Goal: Task Accomplishment & Management: Manage account settings

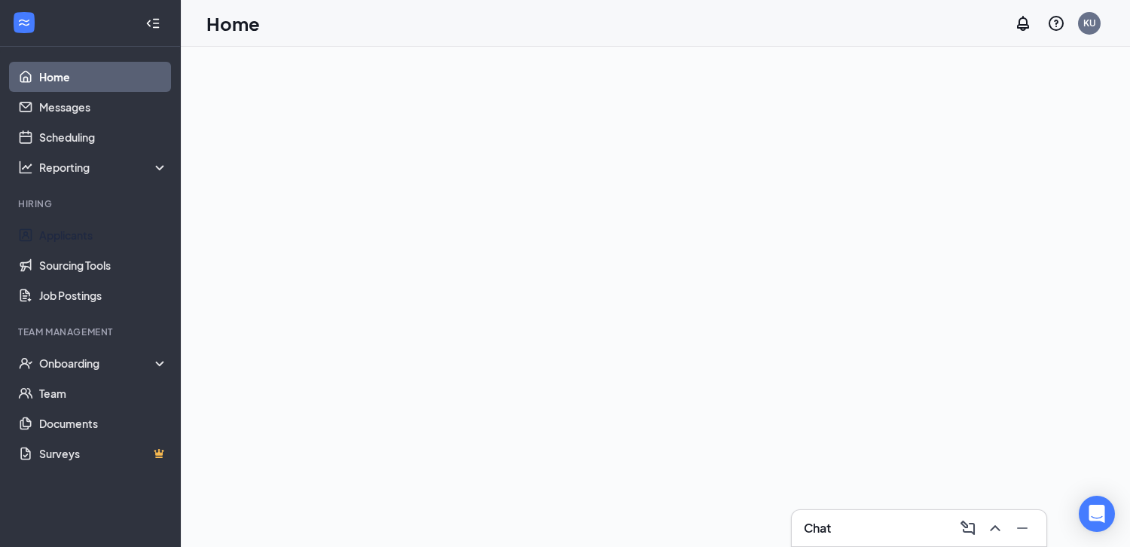
click at [90, 234] on link "Applicants" at bounding box center [103, 235] width 129 height 30
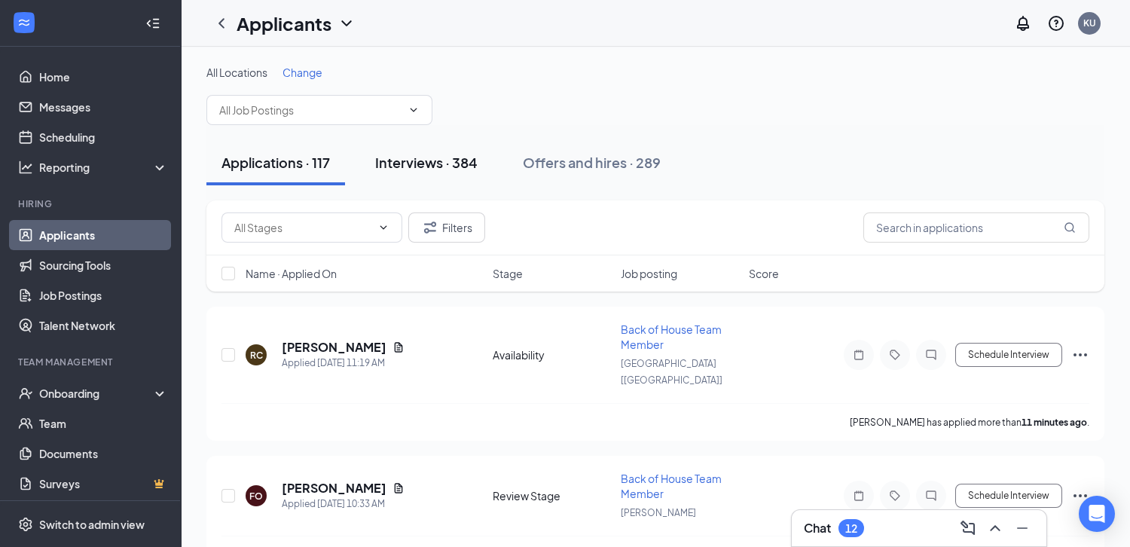
click at [451, 164] on div "Interviews · 384" at bounding box center [426, 162] width 102 height 19
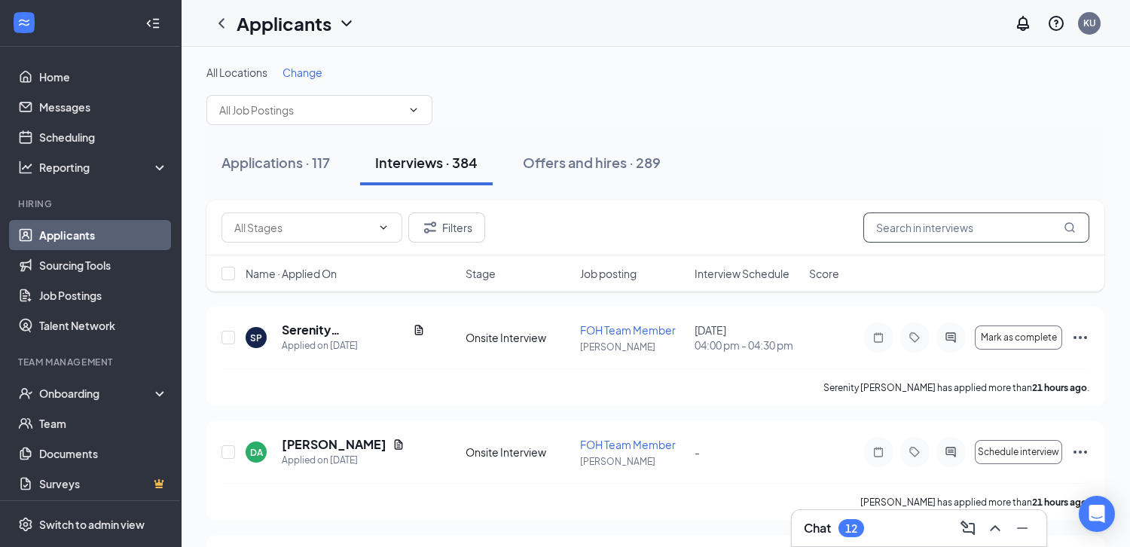
click at [954, 228] on input "text" at bounding box center [976, 227] width 226 height 30
type input "[PERSON_NAME]"
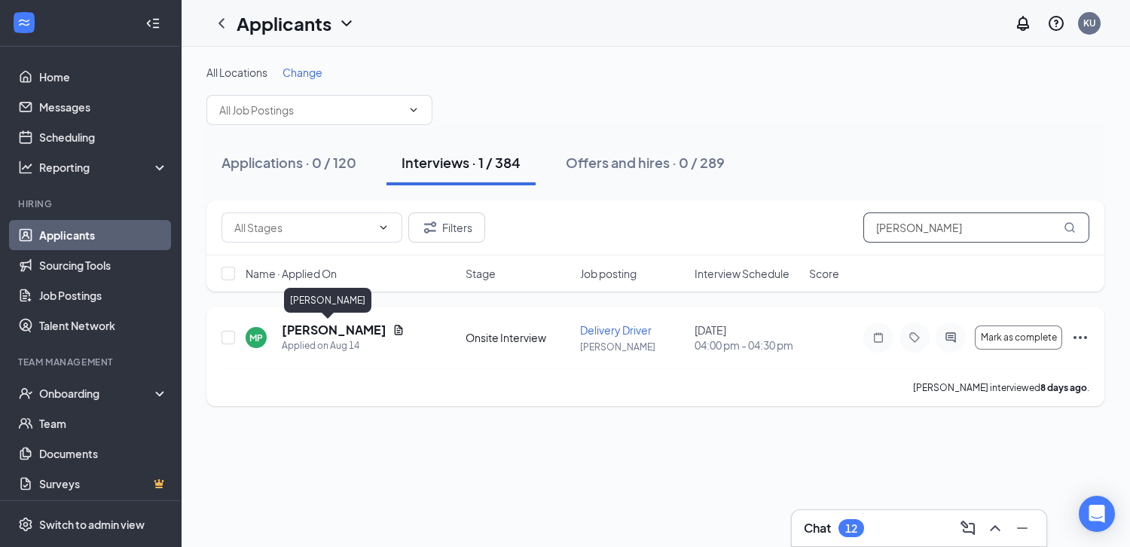
type input "[PERSON_NAME]"
click at [306, 329] on h5 "[PERSON_NAME]" at bounding box center [334, 330] width 105 height 17
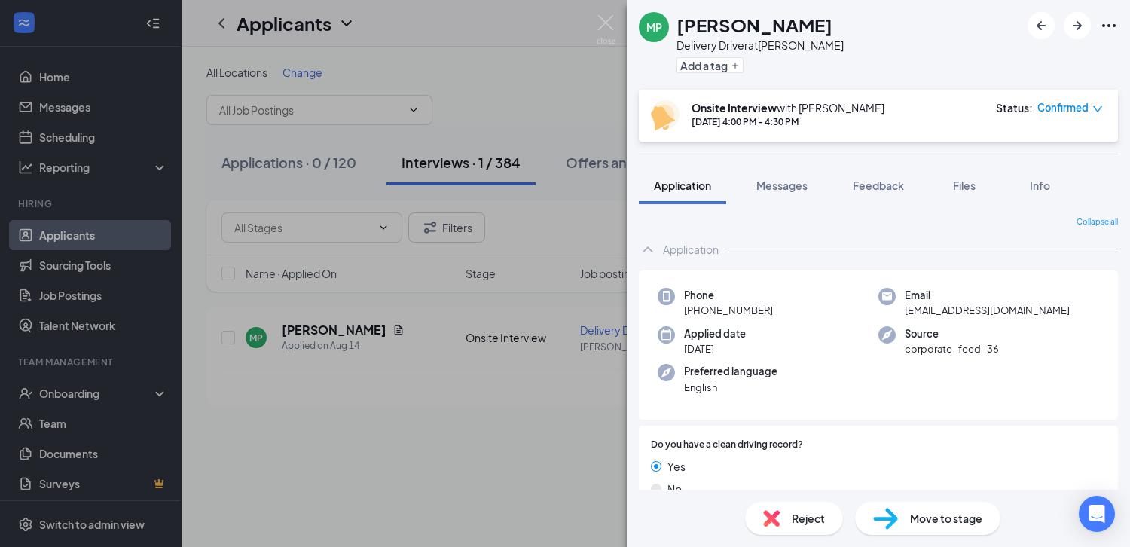
click at [996, 312] on span "[EMAIL_ADDRESS][DOMAIN_NAME]" at bounding box center [987, 310] width 165 height 15
copy span "[EMAIL_ADDRESS][DOMAIN_NAME]"
click at [523, 95] on div "MP [PERSON_NAME] Delivery Driver at [PERSON_NAME] Add a tag Onsite Interview wi…" at bounding box center [565, 273] width 1130 height 547
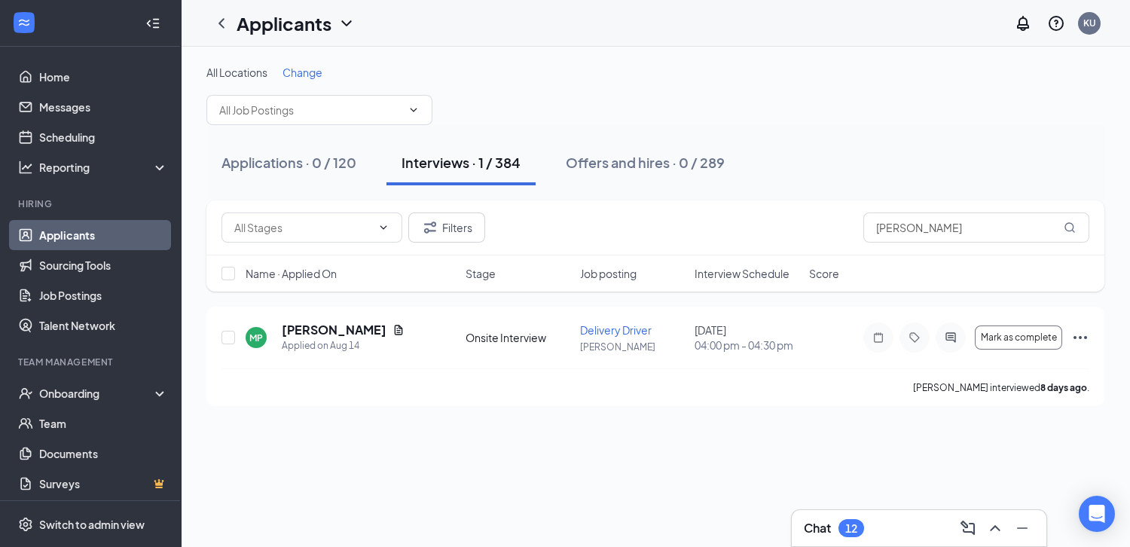
click at [103, 237] on link "Applicants" at bounding box center [103, 235] width 129 height 30
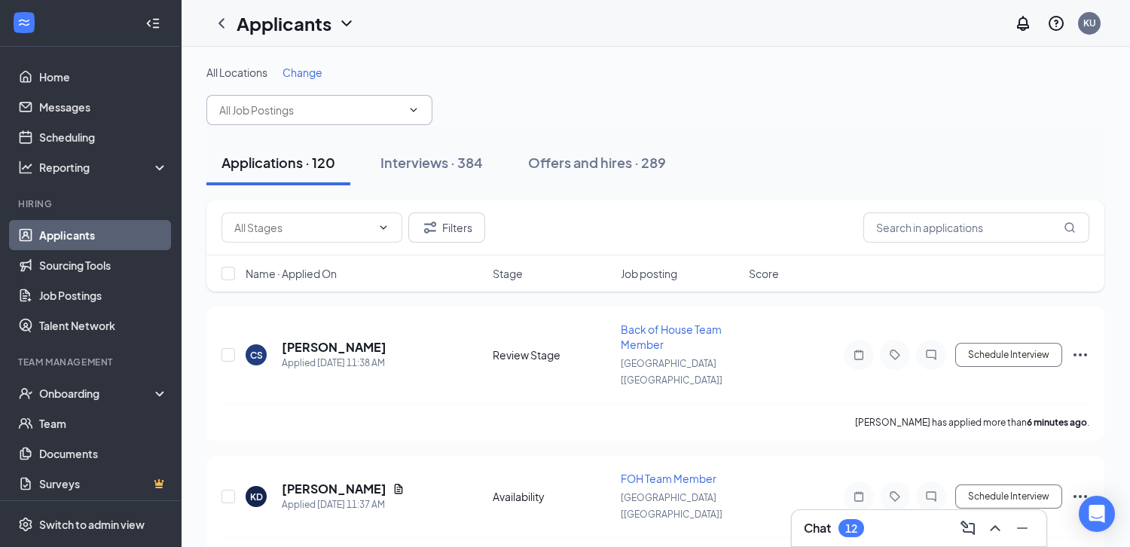
drag, startPoint x: 385, startPoint y: 96, endPoint x: 384, endPoint y: 106, distance: 9.8
click at [385, 102] on span at bounding box center [319, 110] width 226 height 30
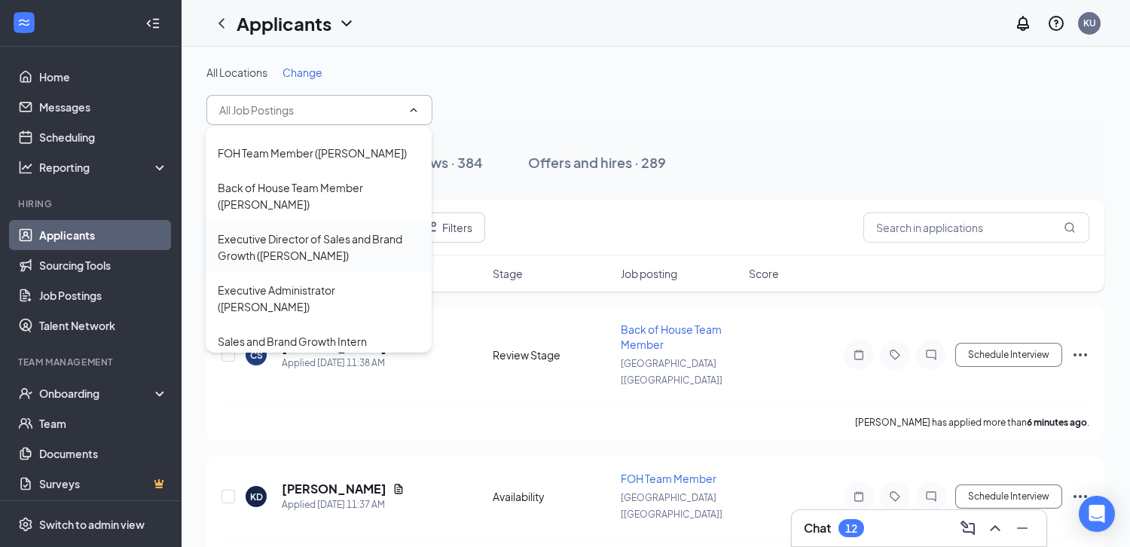
scroll to position [722, 0]
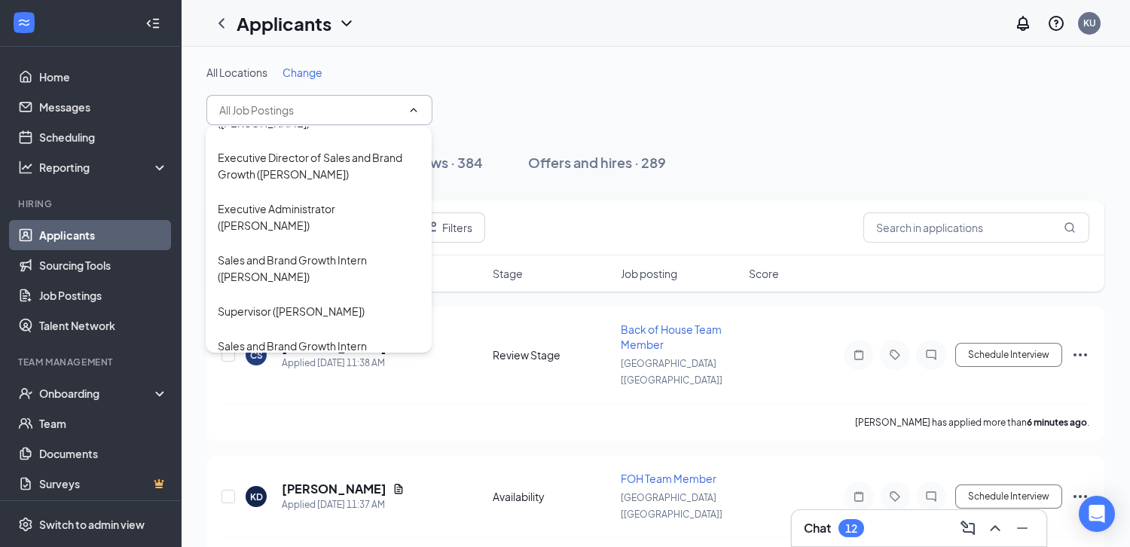
click at [359, 405] on div "Delivery Driver ([GEOGRAPHIC_DATA] [[GEOGRAPHIC_DATA]])" at bounding box center [319, 421] width 202 height 33
type input "Delivery Driver ([GEOGRAPHIC_DATA] [[GEOGRAPHIC_DATA]])"
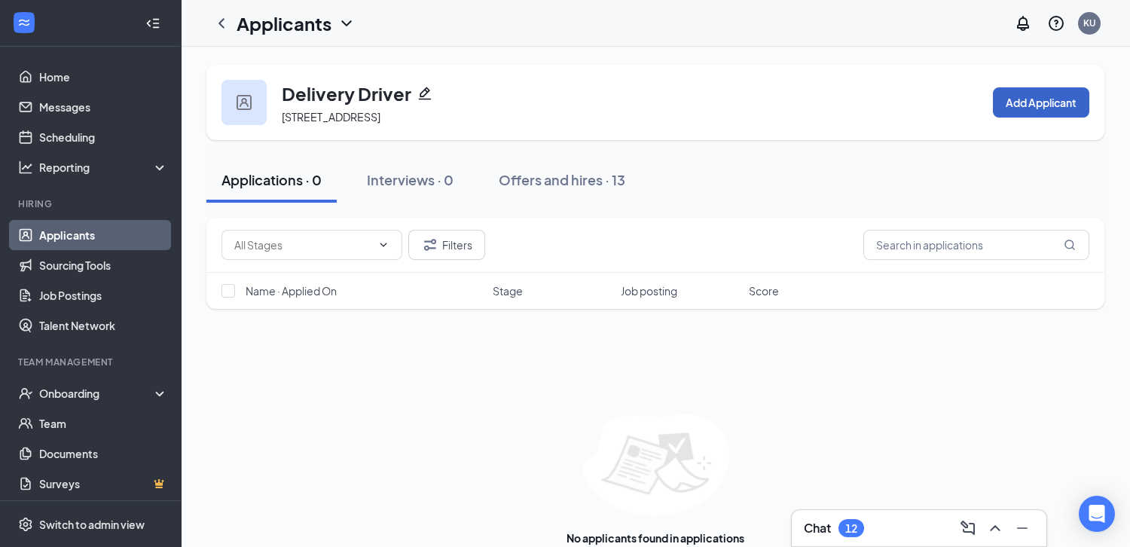
click at [1021, 92] on button "Add Applicant" at bounding box center [1041, 102] width 96 height 30
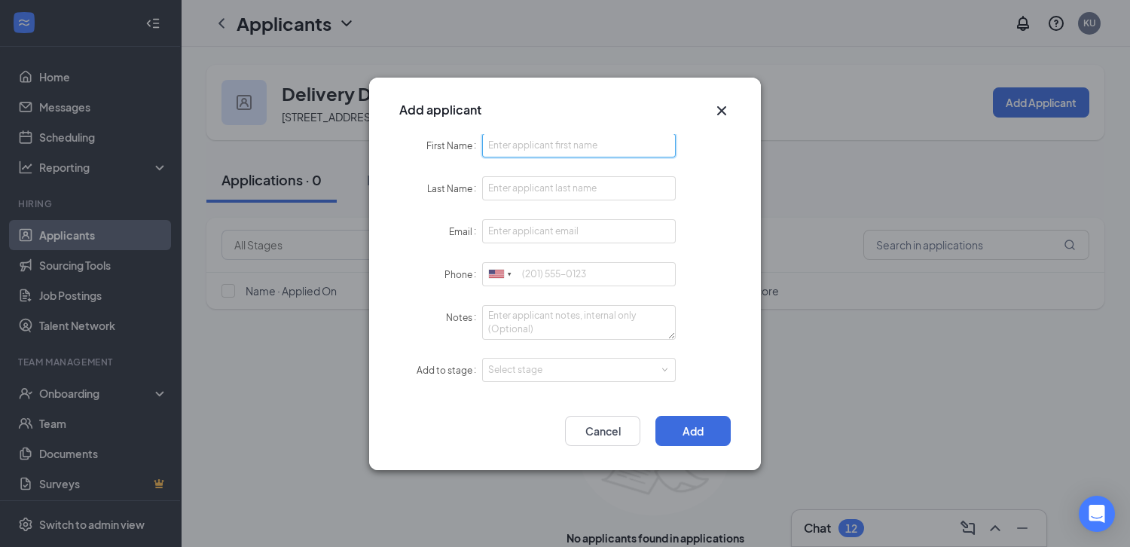
click at [567, 143] on input "First Name" at bounding box center [579, 145] width 194 height 24
type input "[PERSON_NAME]"
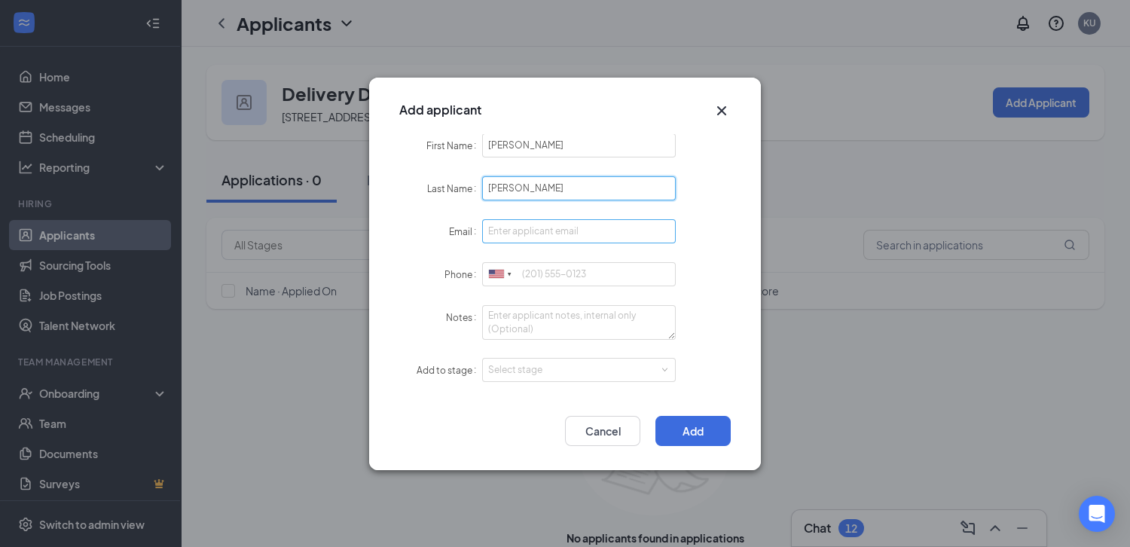
type input "[PERSON_NAME]"
click at [549, 237] on input "Email" at bounding box center [579, 231] width 194 height 24
paste input "[EMAIL_ADDRESS][DOMAIN_NAME]"
type input "[EMAIL_ADDRESS][DOMAIN_NAME]"
click at [683, 257] on form "First Name [PERSON_NAME] Last Name [PERSON_NAME] Email [EMAIL_ADDRESS][DOMAIN_N…" at bounding box center [564, 266] width 331 height 267
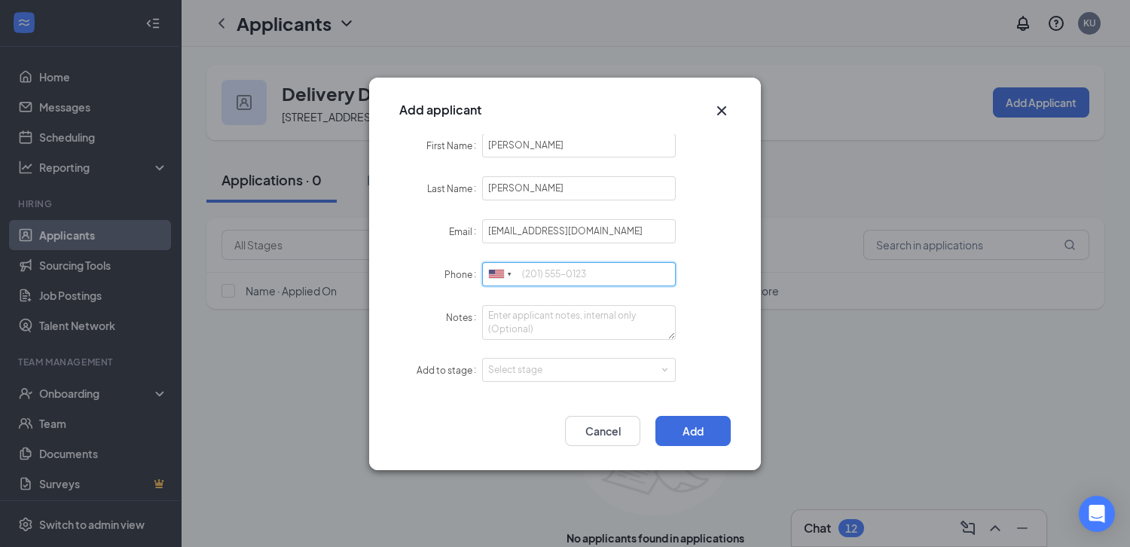
click at [548, 280] on input "Phone" at bounding box center [579, 274] width 194 height 24
paste input "9546639914"
click at [607, 372] on div "Select stage" at bounding box center [575, 369] width 175 height 15
type input "9546639914"
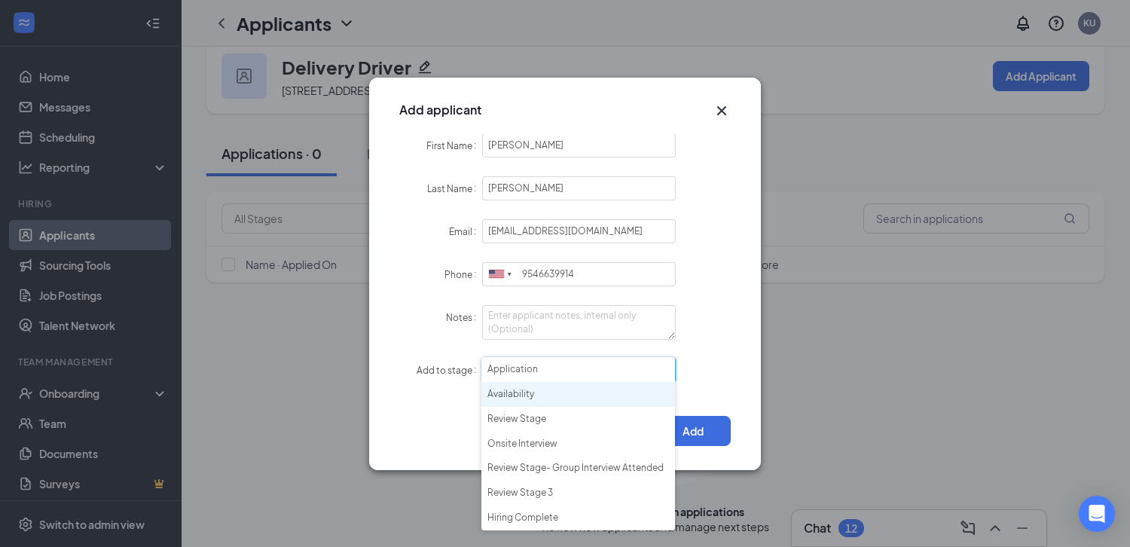
scroll to position [30, 0]
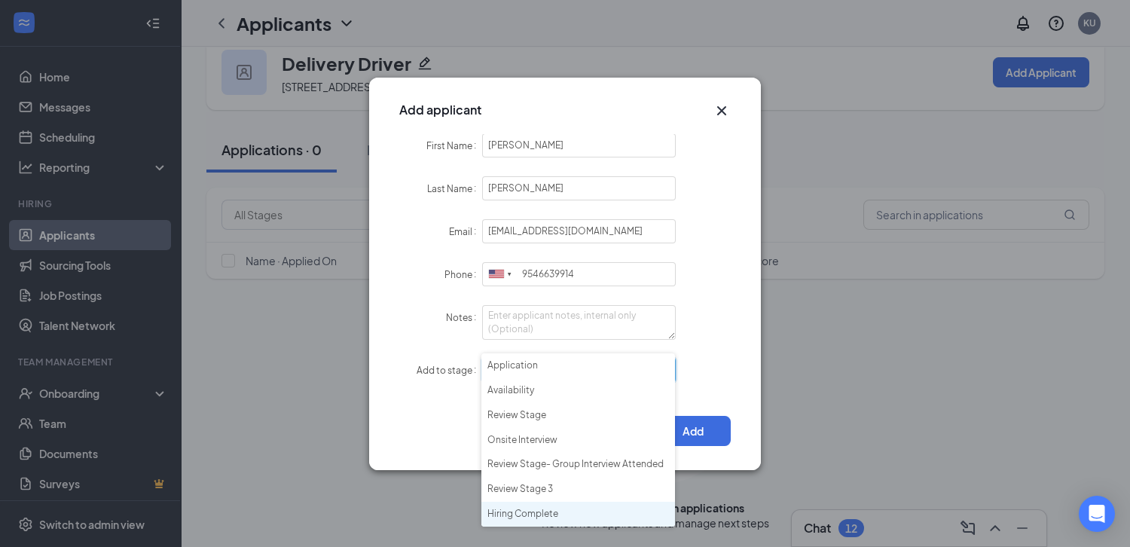
click at [557, 515] on li "Hiring Complete" at bounding box center [578, 514] width 194 height 25
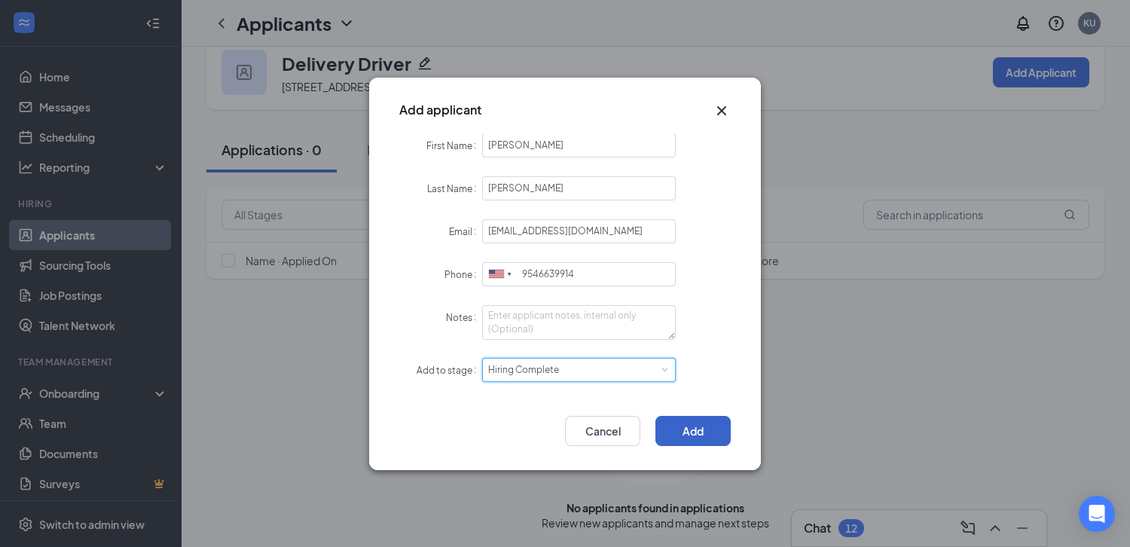
click at [710, 430] on button "Add" at bounding box center [692, 431] width 75 height 30
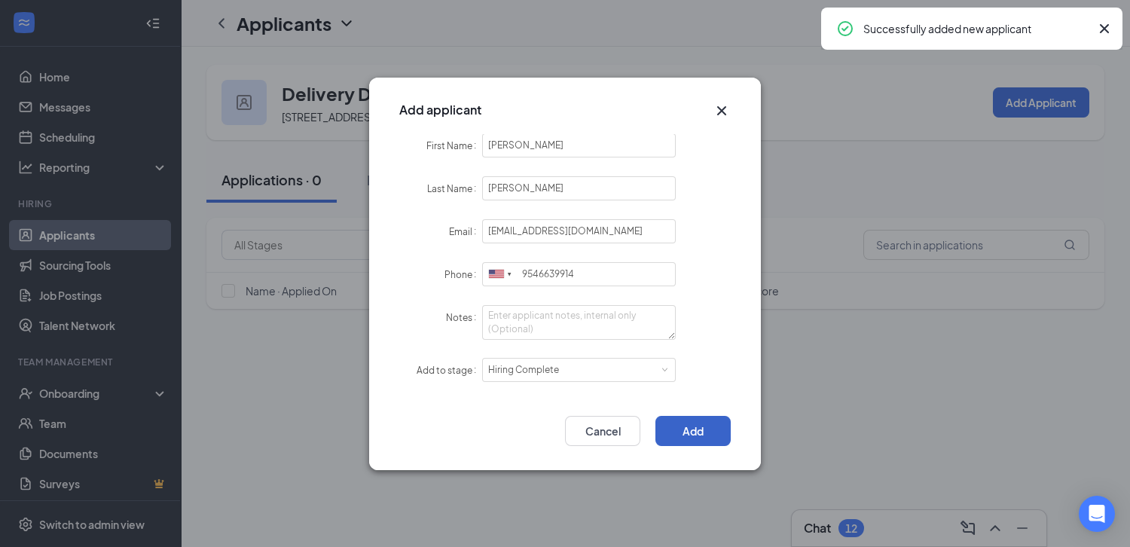
scroll to position [0, 0]
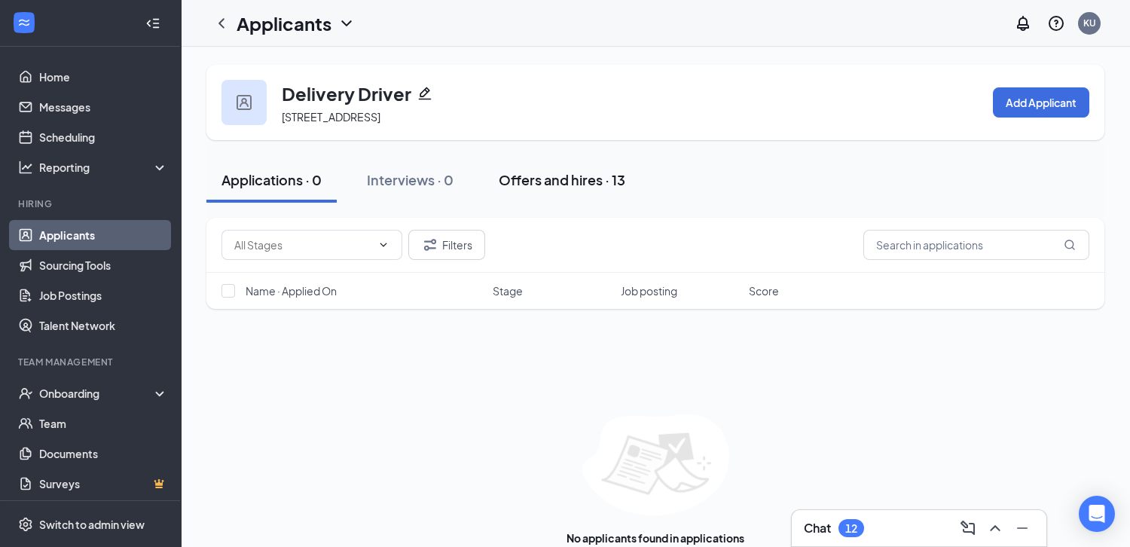
click at [564, 178] on div "Offers and hires · 13" at bounding box center [562, 179] width 127 height 19
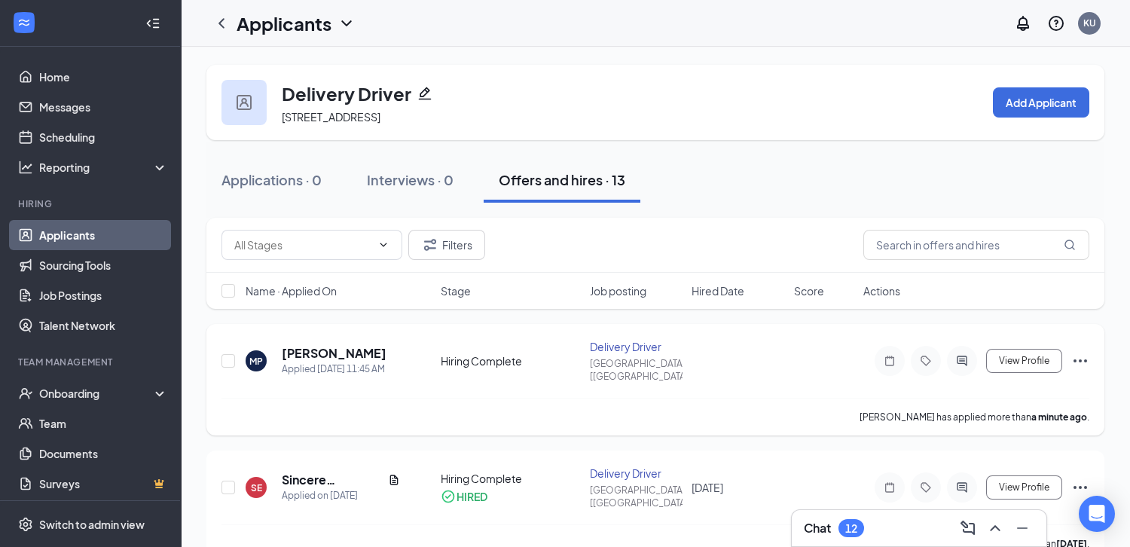
click at [1088, 353] on icon "Ellipses" at bounding box center [1080, 361] width 18 height 18
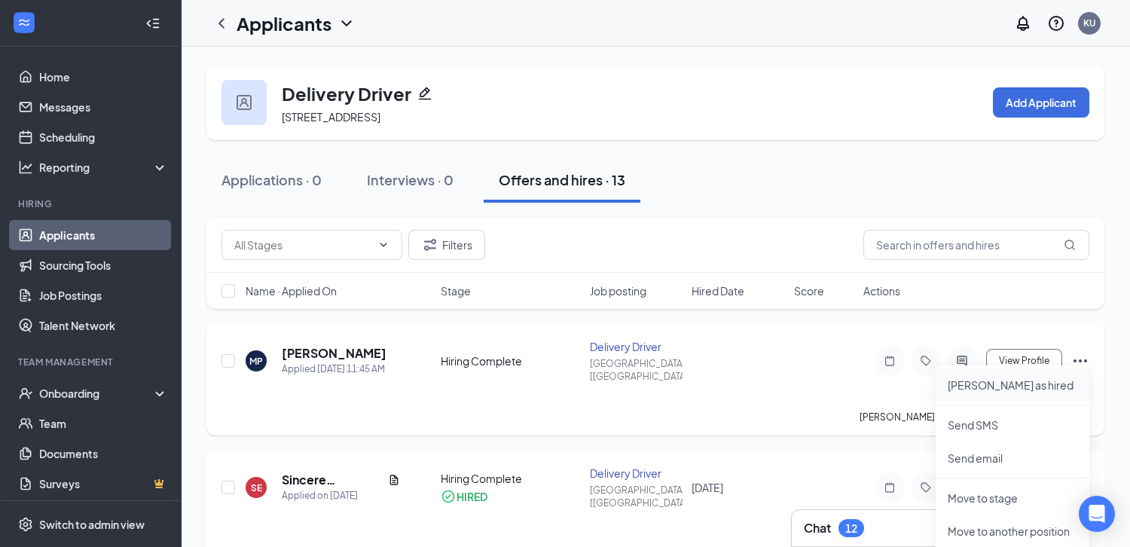
click at [976, 386] on p "[PERSON_NAME] as hired" at bounding box center [1013, 384] width 130 height 15
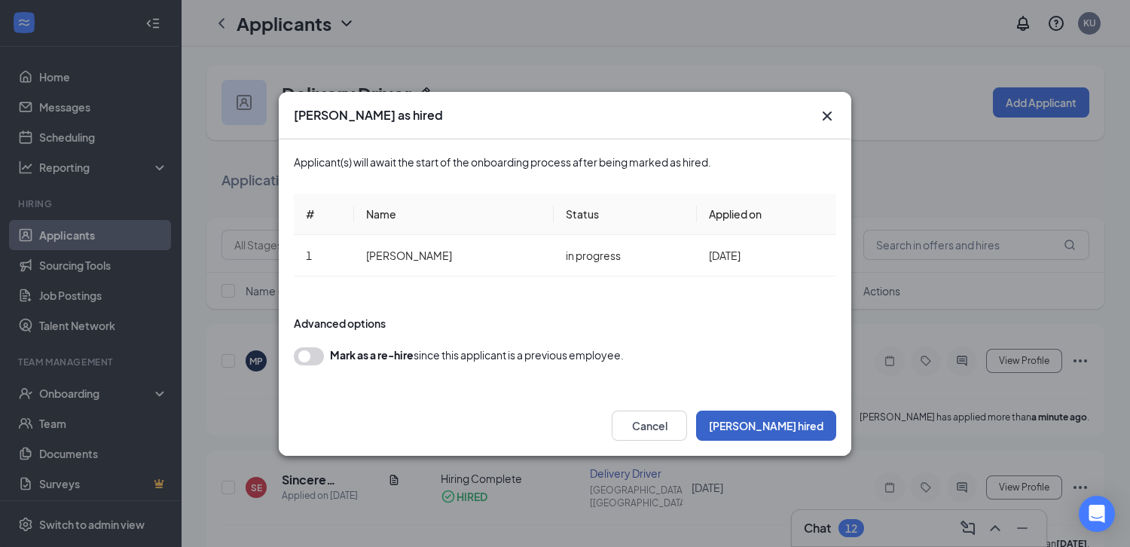
click at [783, 424] on button "[PERSON_NAME] hired" at bounding box center [766, 426] width 140 height 30
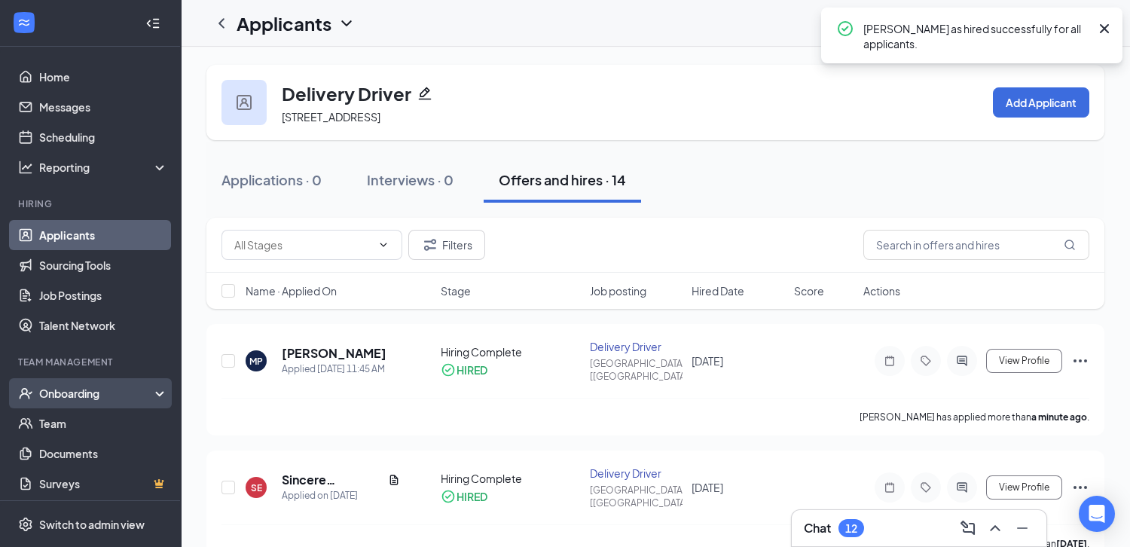
click at [136, 395] on div "Onboarding" at bounding box center [97, 393] width 116 height 15
click at [129, 424] on link "Overview" at bounding box center [103, 423] width 129 height 30
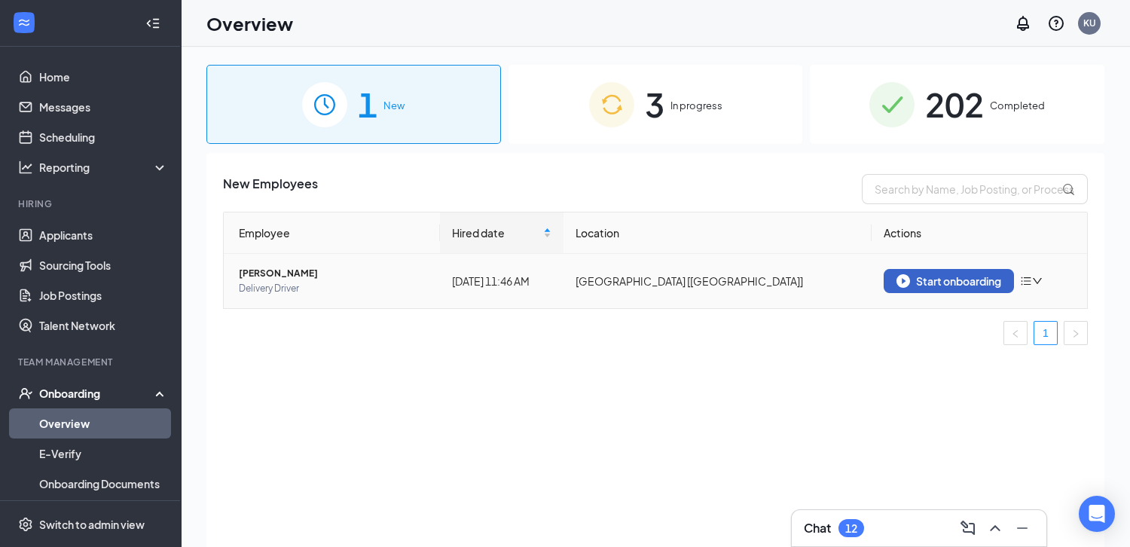
click at [961, 281] on div "Start onboarding" at bounding box center [949, 281] width 105 height 14
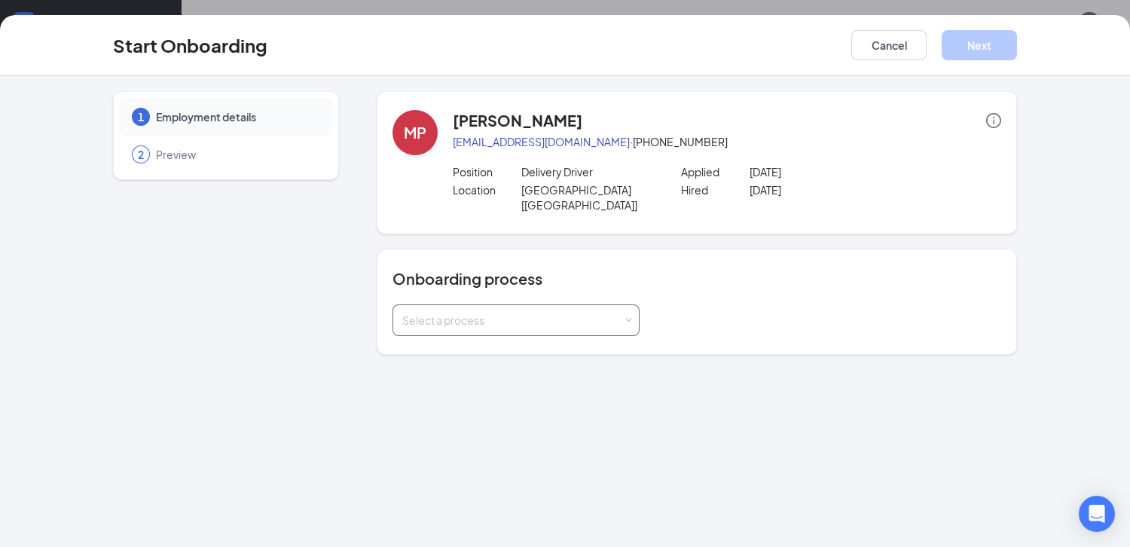
click at [525, 313] on div "Select a process" at bounding box center [512, 320] width 221 height 15
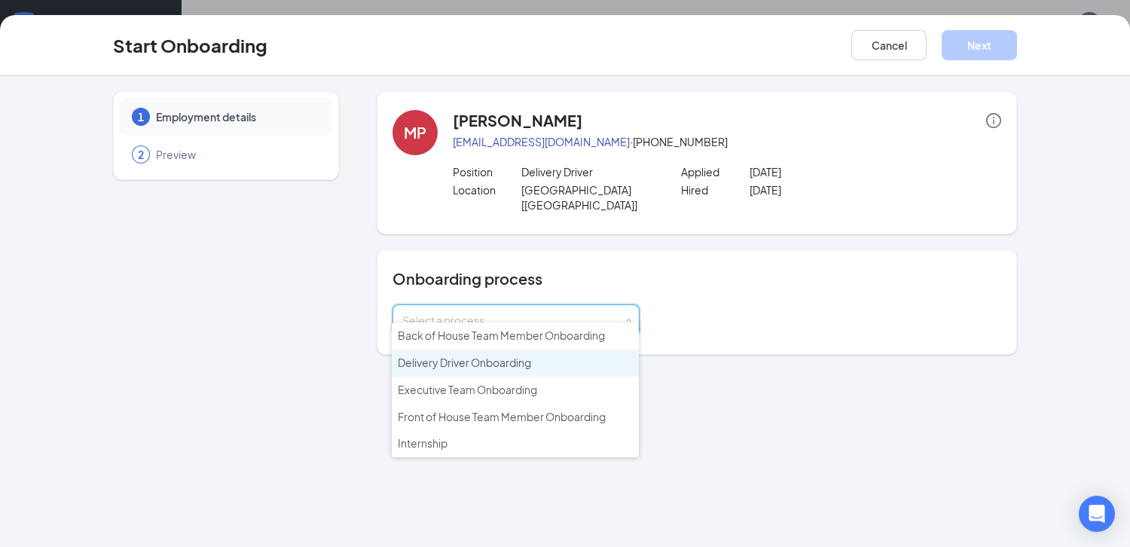
click at [512, 363] on span "Delivery Driver Onboarding" at bounding box center [464, 363] width 133 height 14
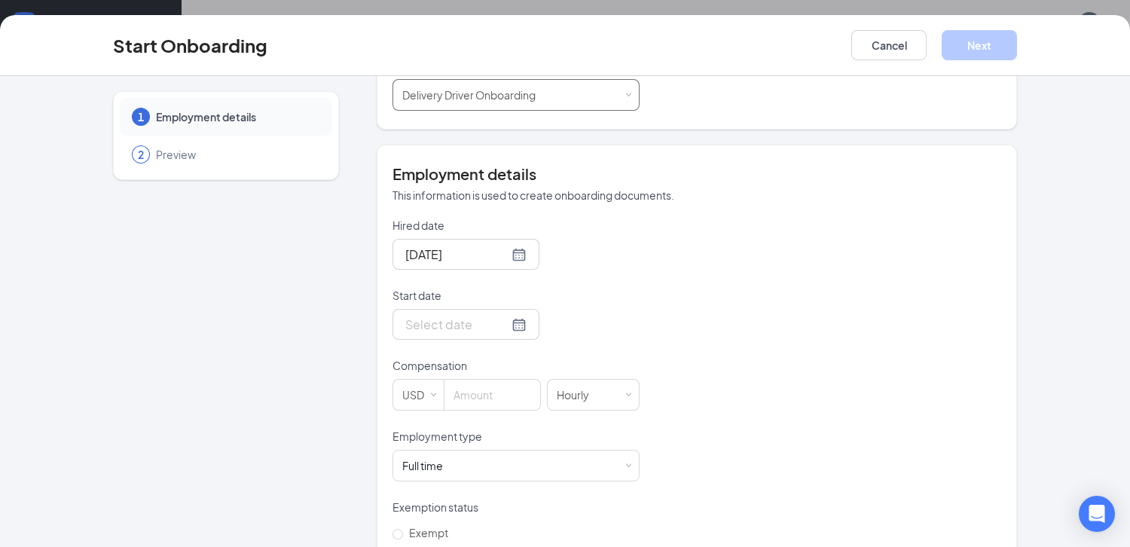
scroll to position [231, 0]
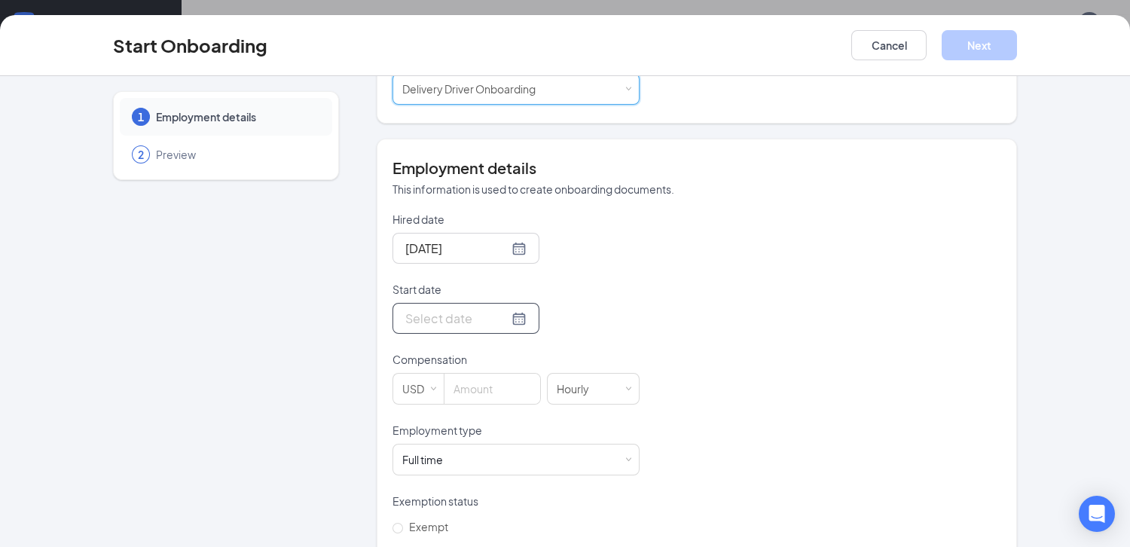
click at [488, 309] on input "Start date" at bounding box center [456, 318] width 103 height 19
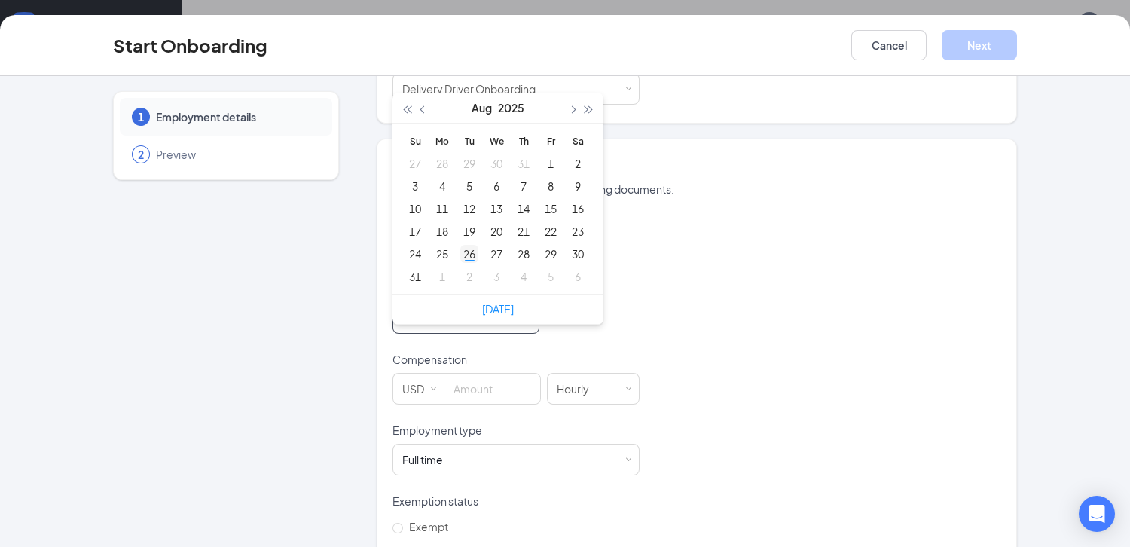
click at [474, 245] on div "26" at bounding box center [469, 254] width 18 height 18
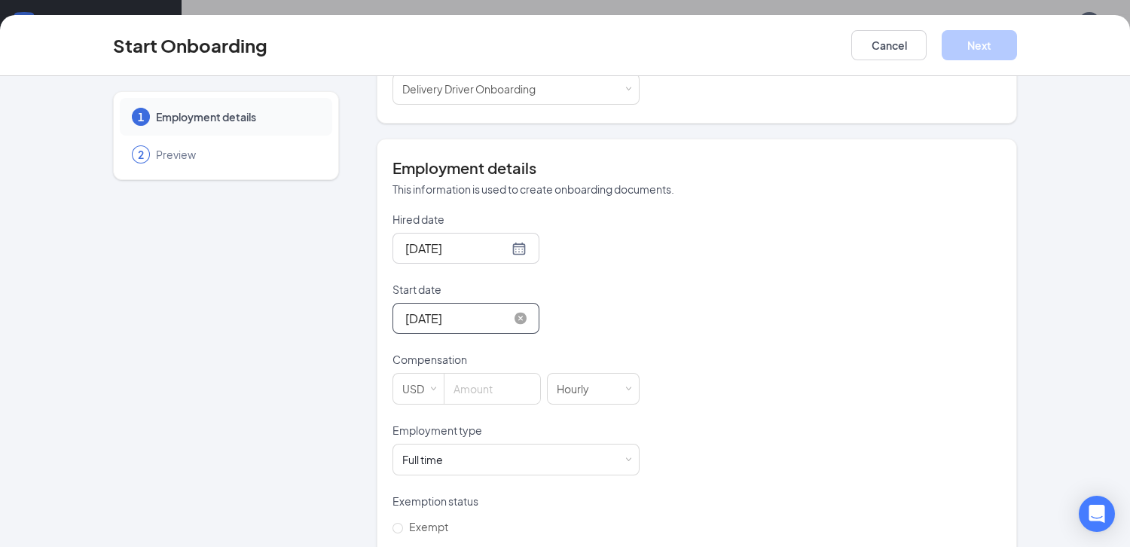
click at [475, 310] on input "[DATE]" at bounding box center [456, 318] width 103 height 19
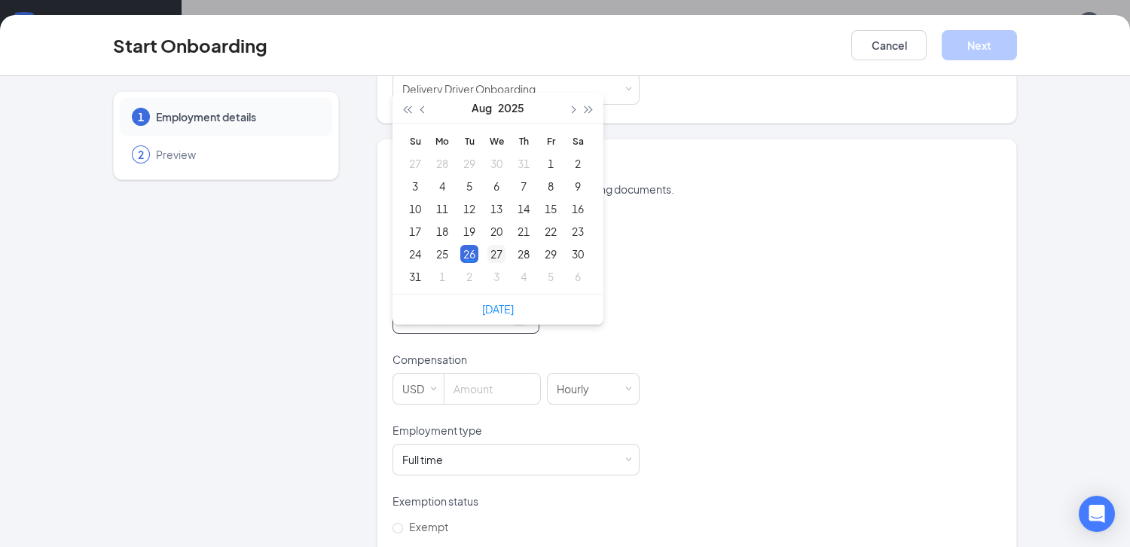
type input "[DATE]"
click at [501, 245] on div "27" at bounding box center [496, 254] width 18 height 18
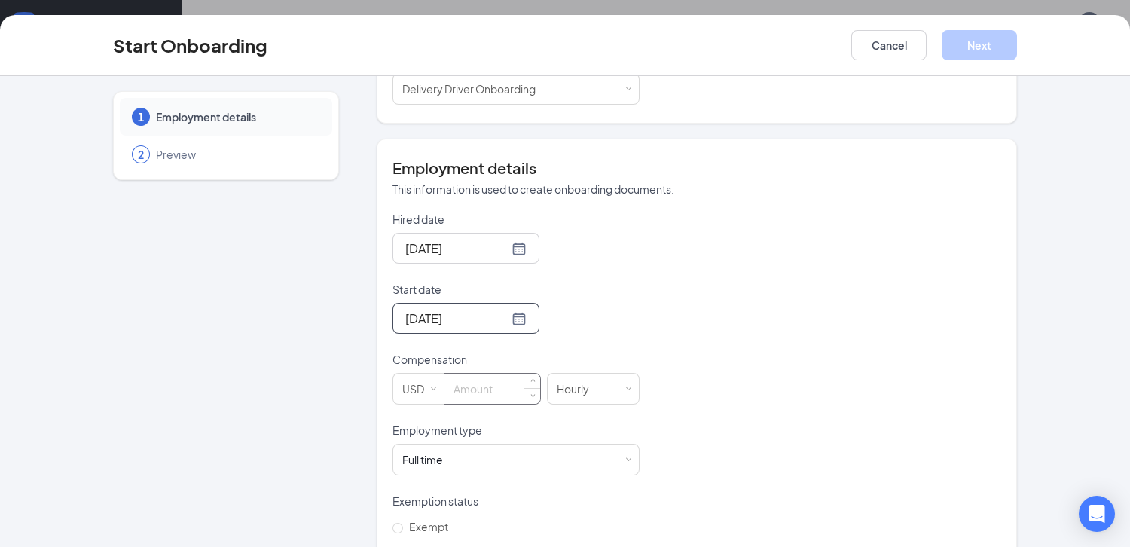
click at [475, 374] on input at bounding box center [492, 389] width 96 height 30
type input "13"
click at [750, 364] on div "Hired date [DATE] Start date [DATE] [DATE] Su Mo Tu We Th Fr Sa 27 28 29 30 31 …" at bounding box center [697, 423] width 609 height 422
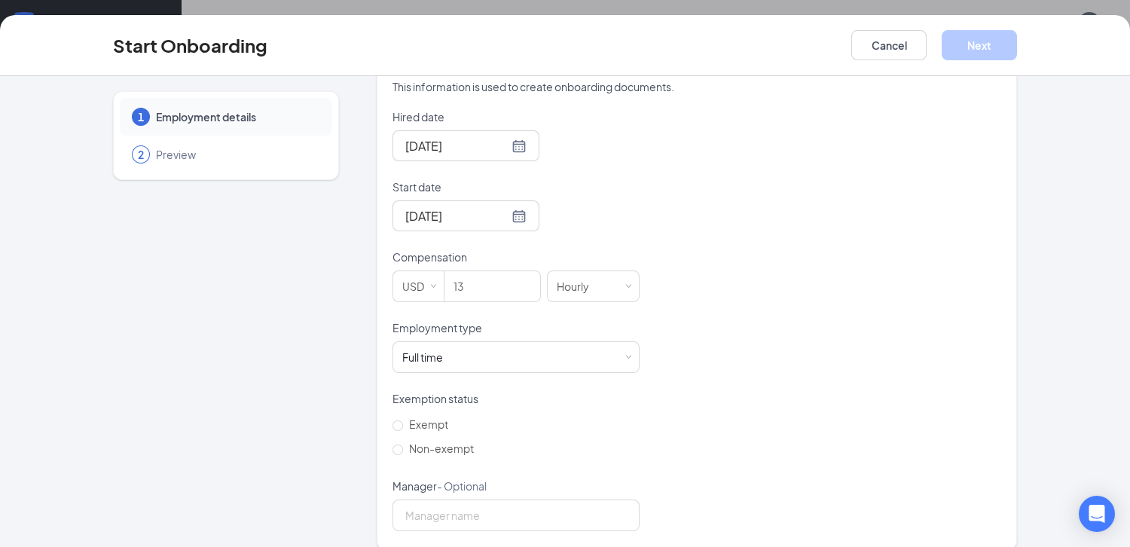
scroll to position [60, 0]
click at [456, 441] on span "Non-exempt" at bounding box center [441, 448] width 77 height 14
click at [403, 444] on input "Non-exempt" at bounding box center [398, 449] width 11 height 11
radio input "true"
click at [685, 425] on div "Hired date [DATE] Start date [DATE] [DATE] Su Mo Tu We Th Fr Sa 27 28 29 30 31 …" at bounding box center [697, 320] width 609 height 422
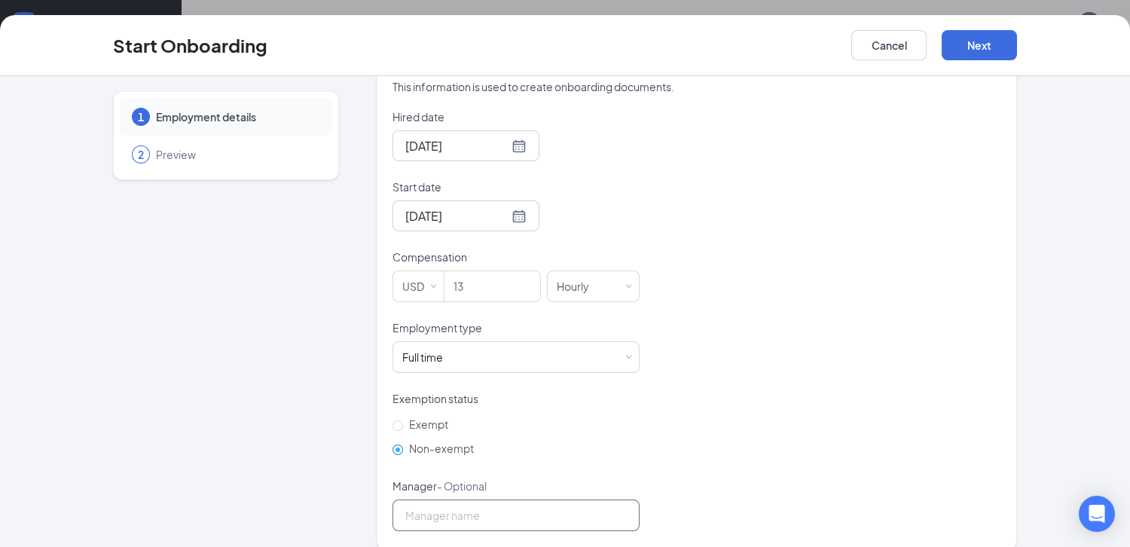
click at [505, 499] on input "Manager - Optional" at bounding box center [516, 515] width 247 height 32
click at [822, 401] on div "Hired date [DATE] Start date [DATE] [DATE] Su Mo Tu We Th Fr Sa 27 28 29 30 31 …" at bounding box center [697, 320] width 609 height 422
click at [831, 392] on div "Hired date [DATE] Start date [DATE] [DATE] Su Mo Tu We Th Fr Sa 27 28 29 30 31 …" at bounding box center [697, 320] width 609 height 422
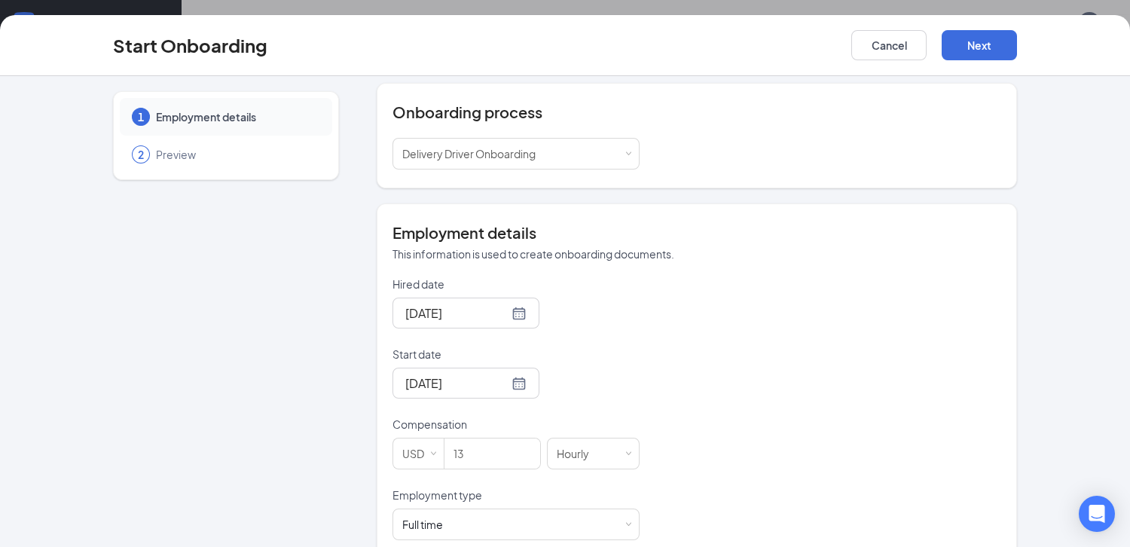
scroll to position [152, 0]
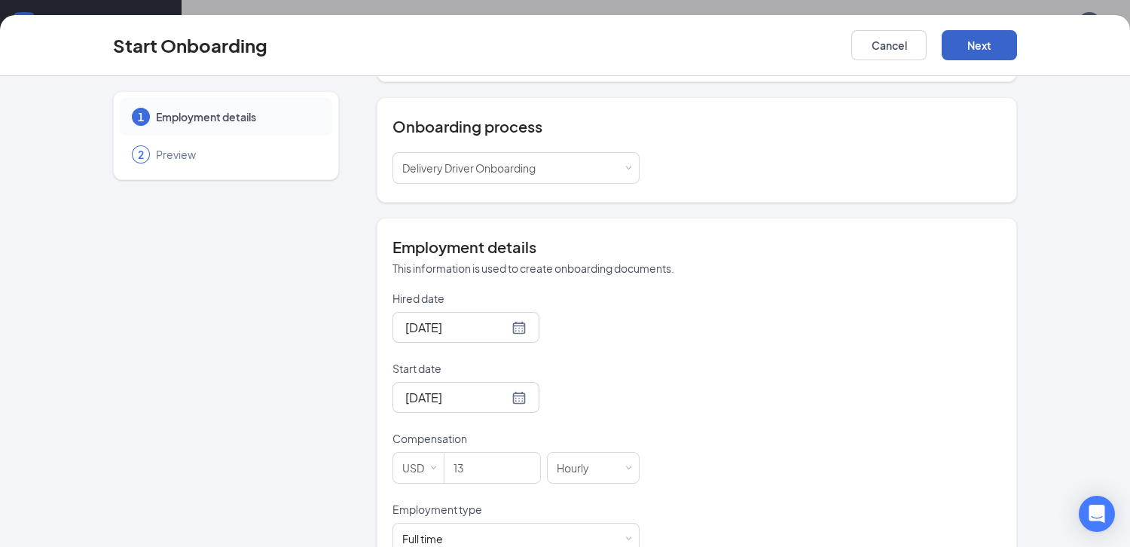
click at [995, 38] on button "Next" at bounding box center [979, 45] width 75 height 30
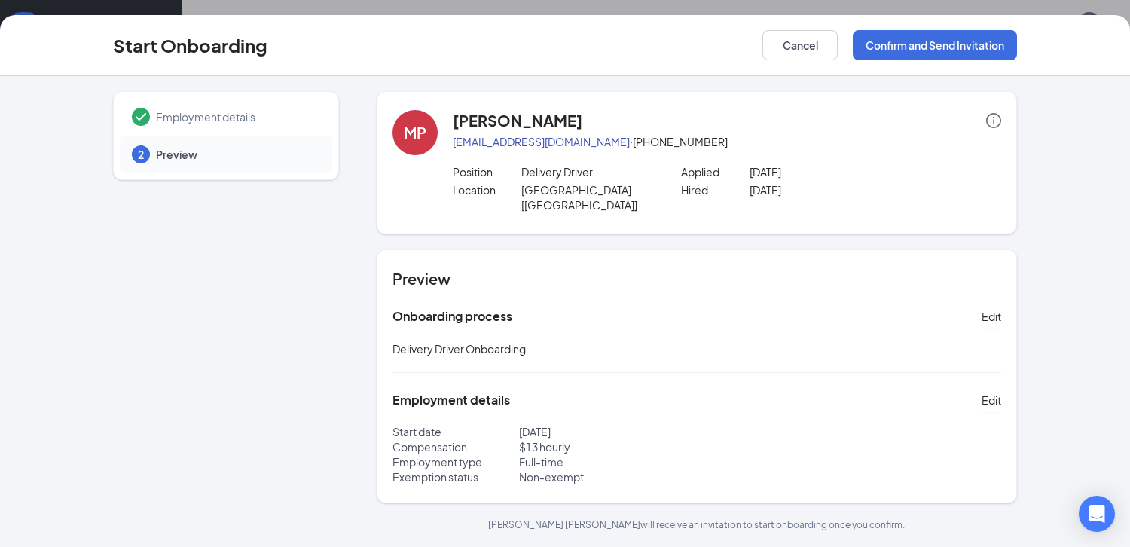
scroll to position [0, 0]
click at [957, 41] on button "Confirm and Send Invitation" at bounding box center [935, 45] width 164 height 30
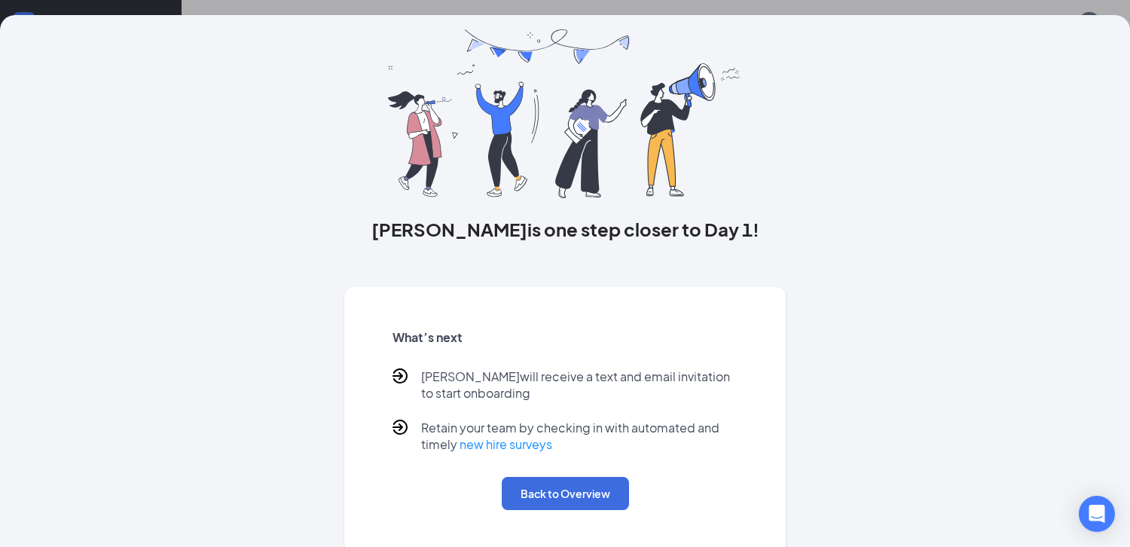
scroll to position [50, 0]
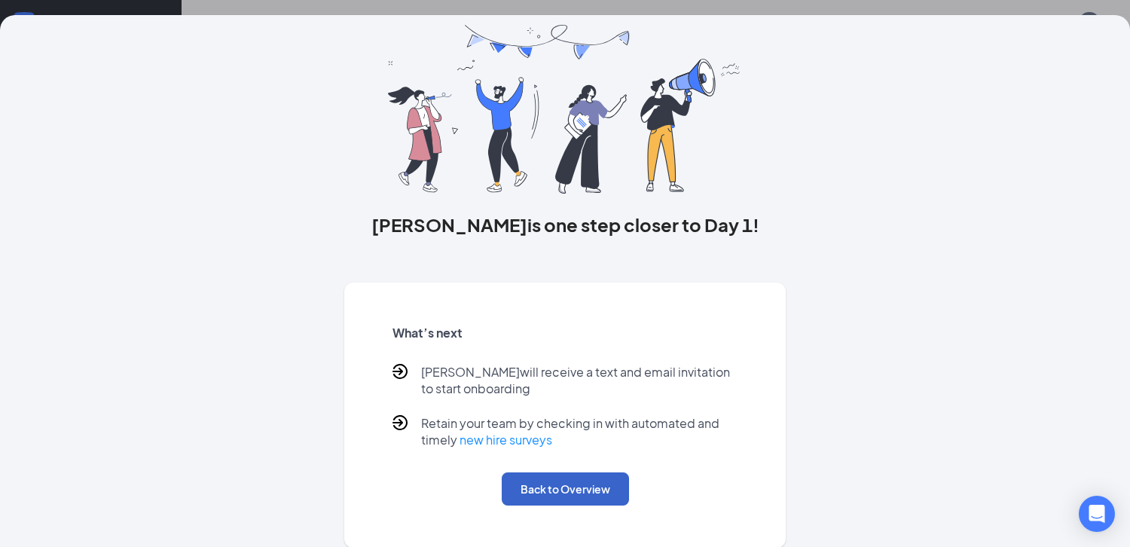
click at [570, 473] on button "Back to Overview" at bounding box center [565, 488] width 127 height 33
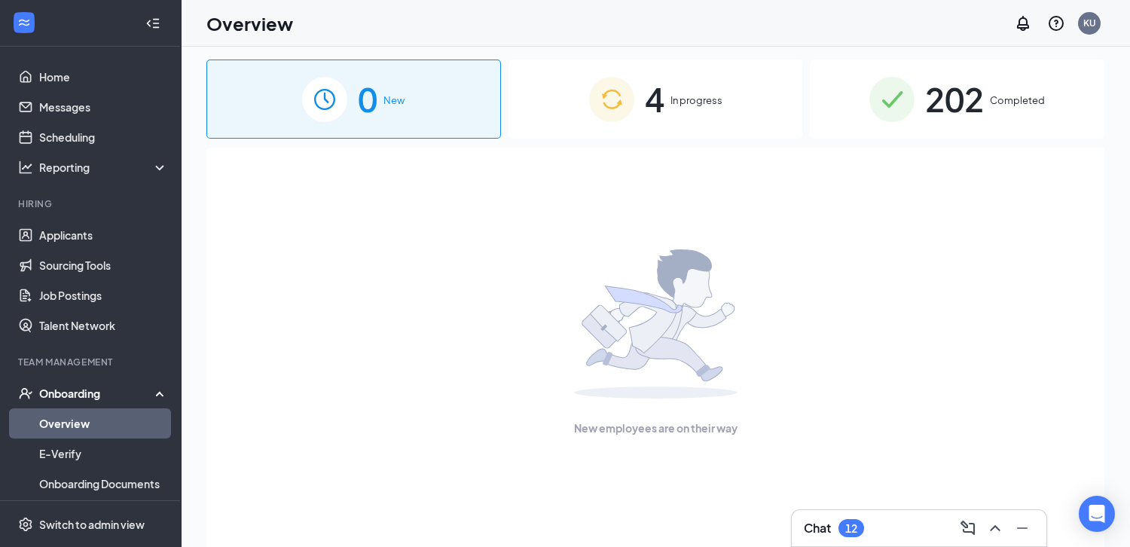
scroll to position [0, 0]
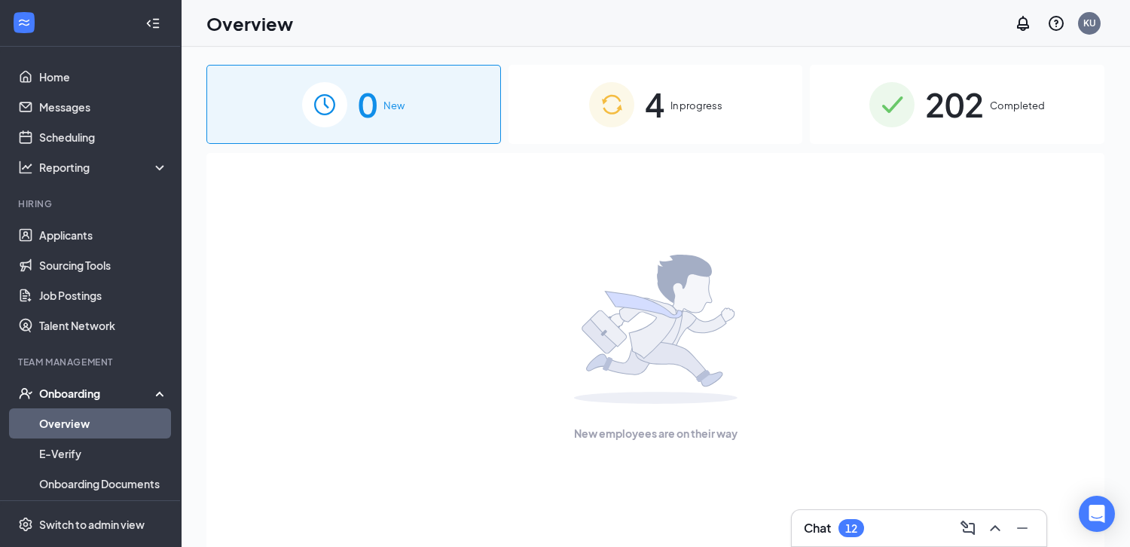
click at [732, 93] on div "4 In progress" at bounding box center [656, 104] width 295 height 79
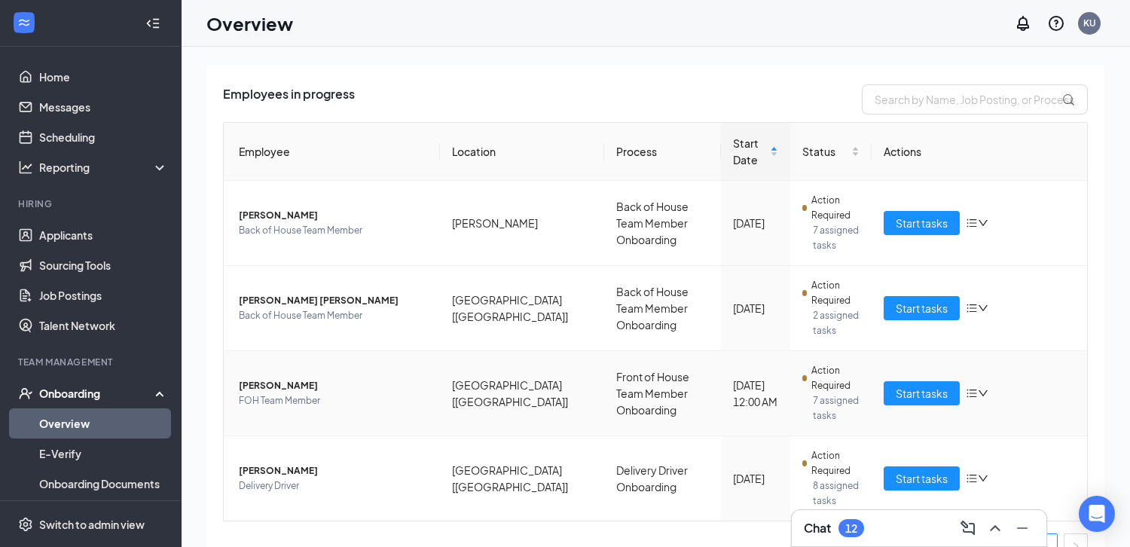
scroll to position [115, 0]
